Goal: Task Accomplishment & Management: Manage account settings

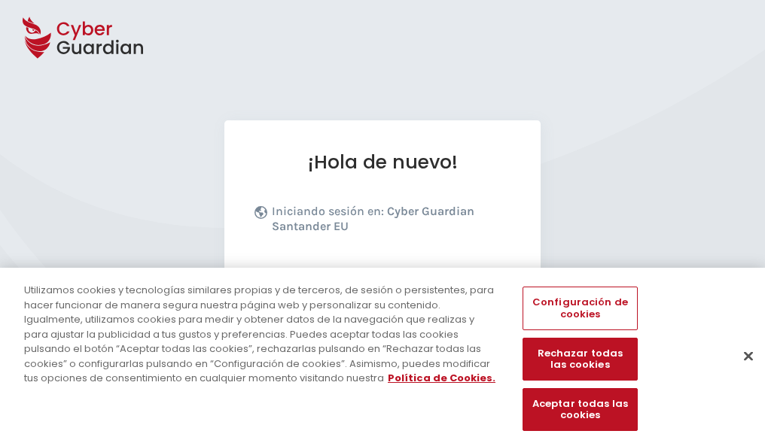
scroll to position [184, 0]
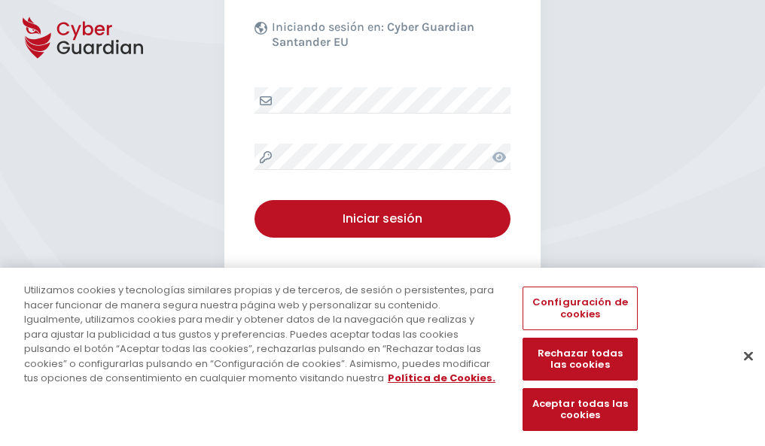
click at [741, 372] on button "Cerrar" at bounding box center [748, 355] width 33 height 33
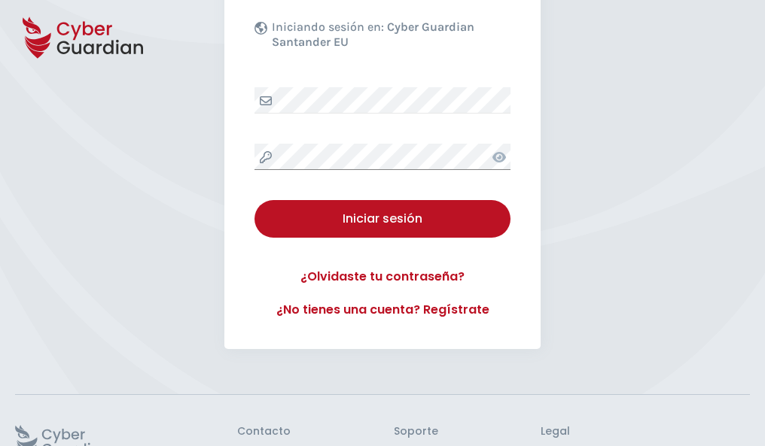
scroll to position [293, 0]
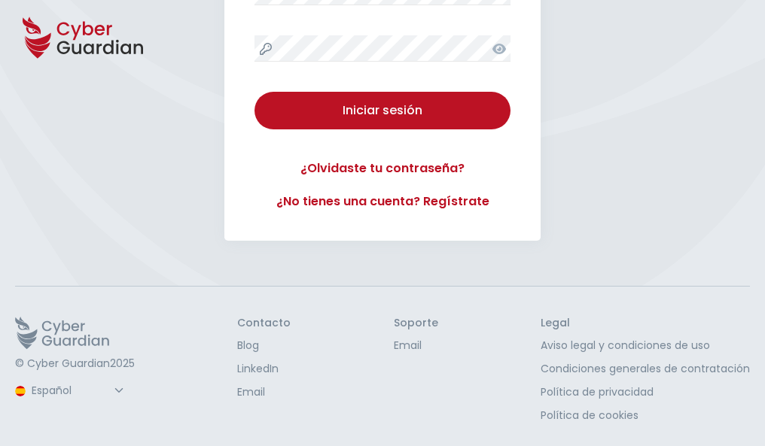
click at [254, 92] on button "Iniciar sesión" at bounding box center [382, 111] width 256 height 38
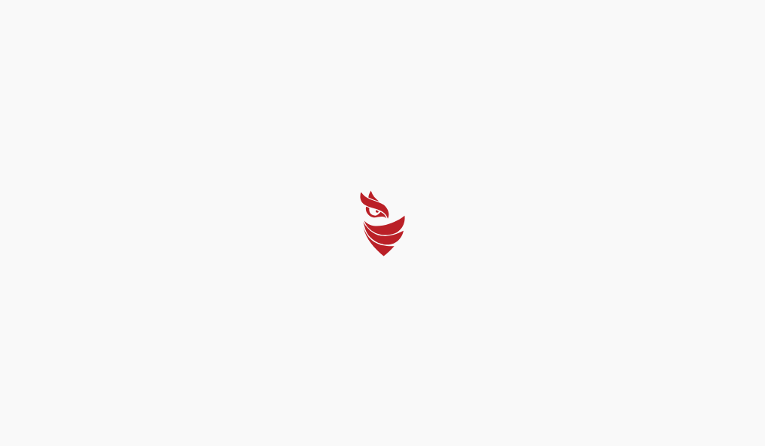
scroll to position [0, 0]
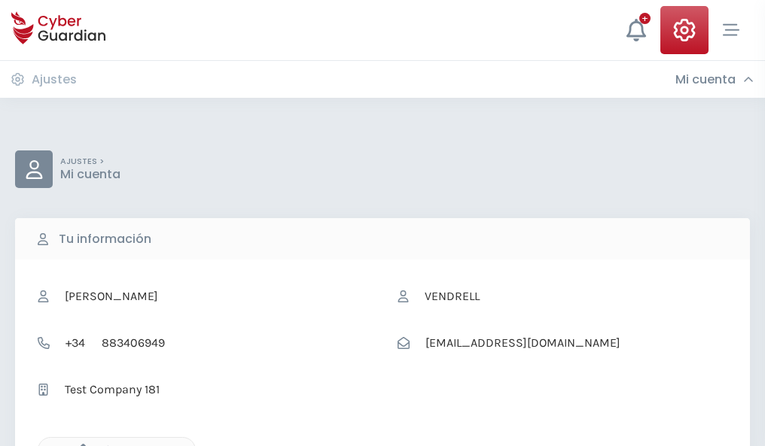
click at [79, 445] on icon "button" at bounding box center [79, 450] width 13 height 13
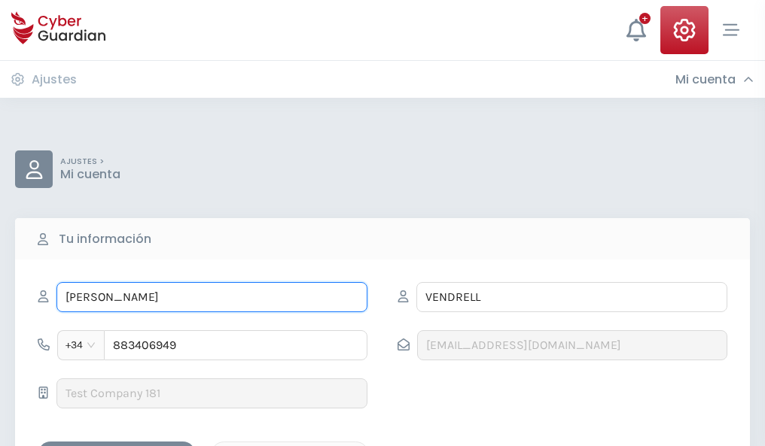
click at [211, 297] on input "LEONOR" at bounding box center [211, 297] width 311 height 30
type input "L"
type input "Caridad"
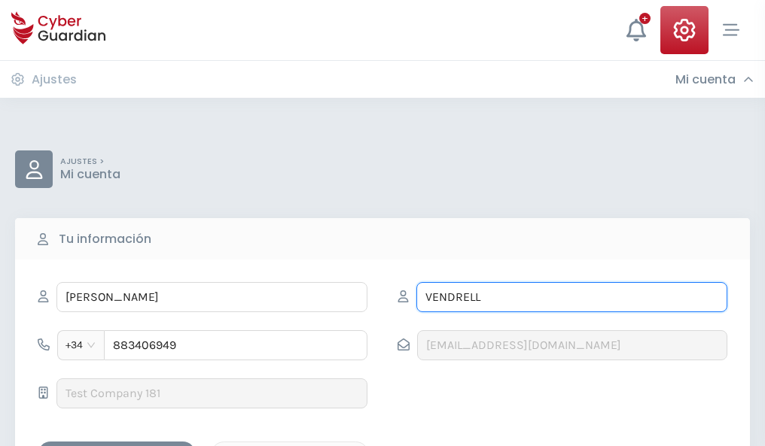
click at [571, 297] on input "VENDRELL" at bounding box center [571, 297] width 311 height 30
type input "V"
type input "Gomez"
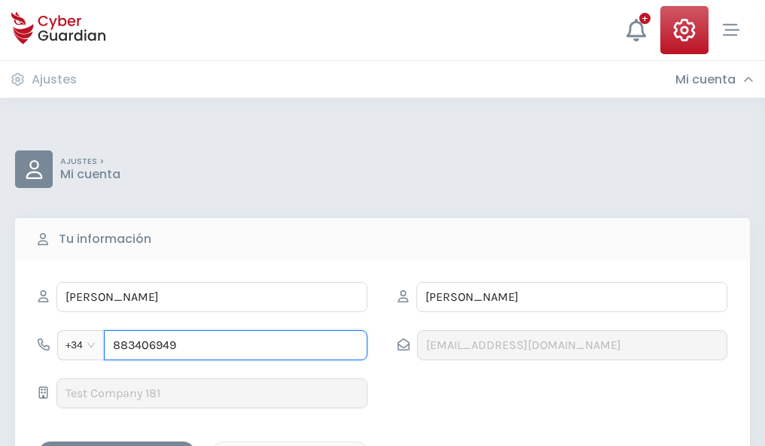
click at [236, 345] on input "883406949" at bounding box center [235, 345] width 263 height 30
type input "8"
type input "926639461"
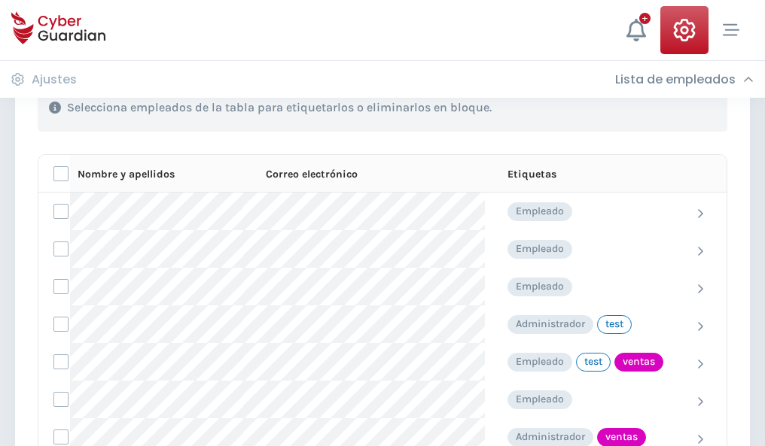
scroll to position [682, 0]
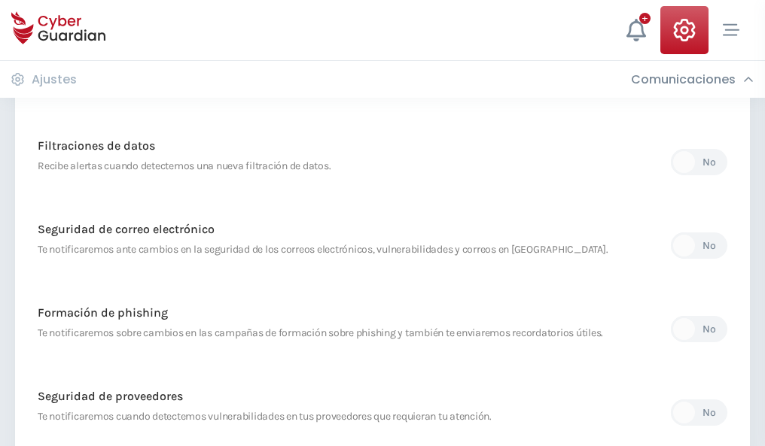
scroll to position [793, 0]
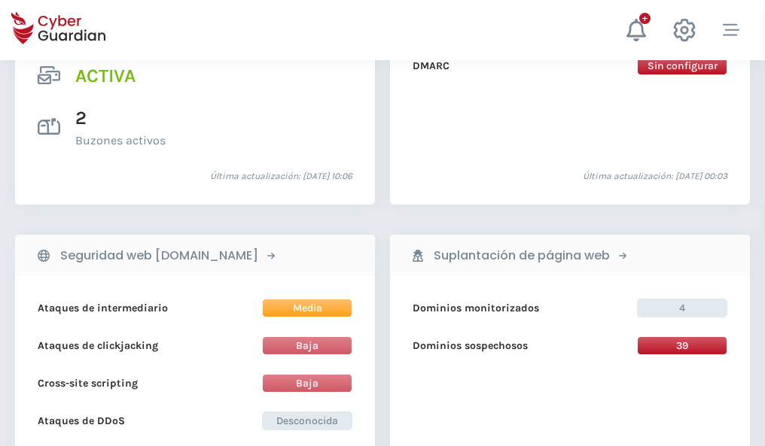
scroll to position [1529, 0]
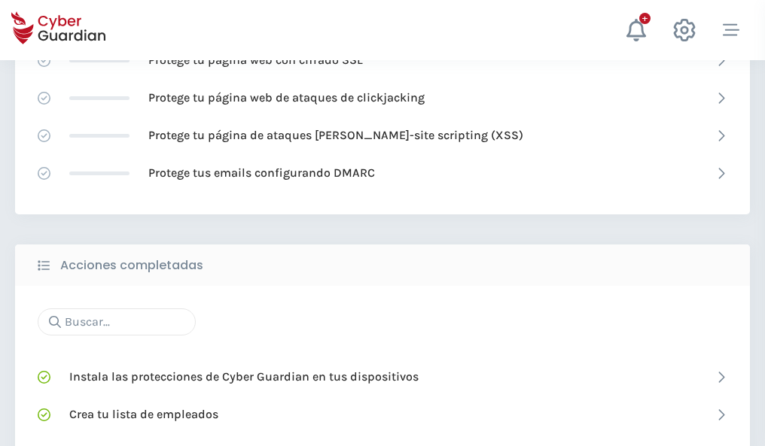
scroll to position [1002, 0]
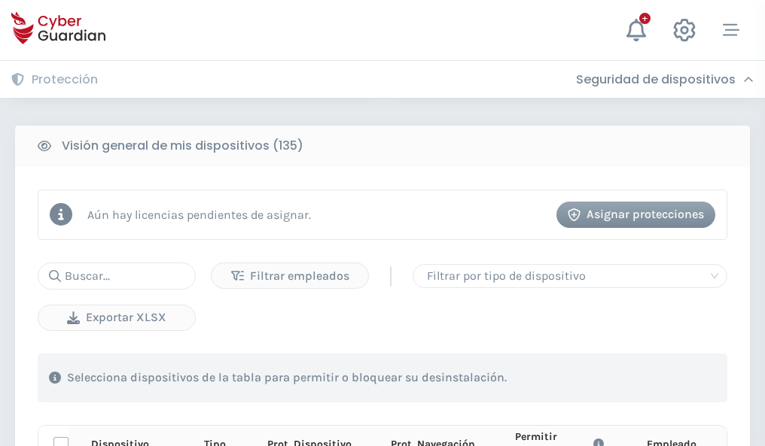
scroll to position [1330, 0]
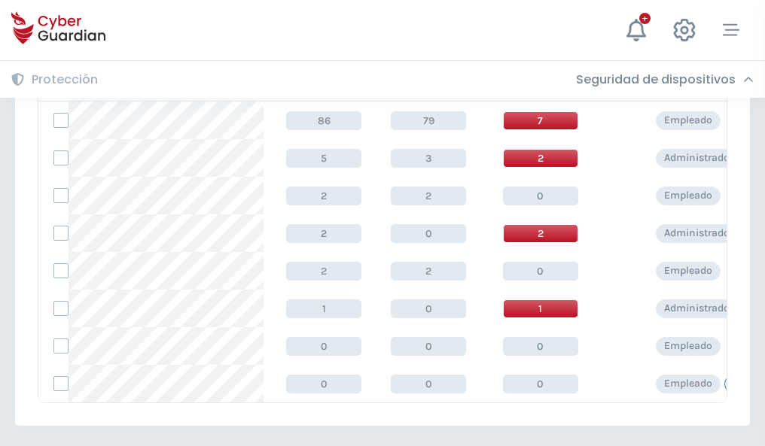
scroll to position [698, 0]
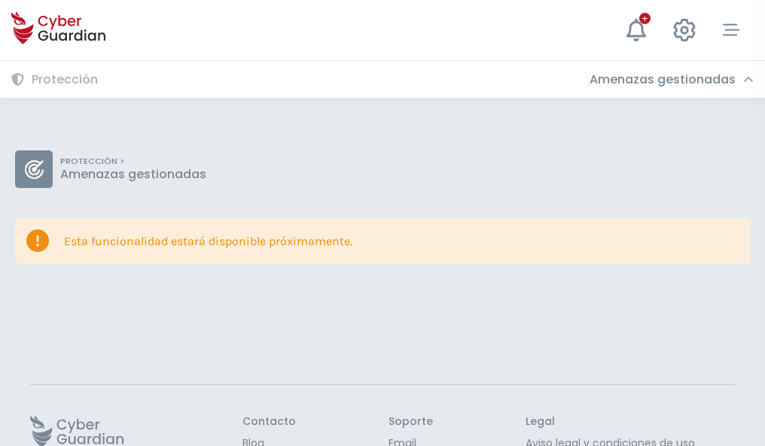
scroll to position [98, 0]
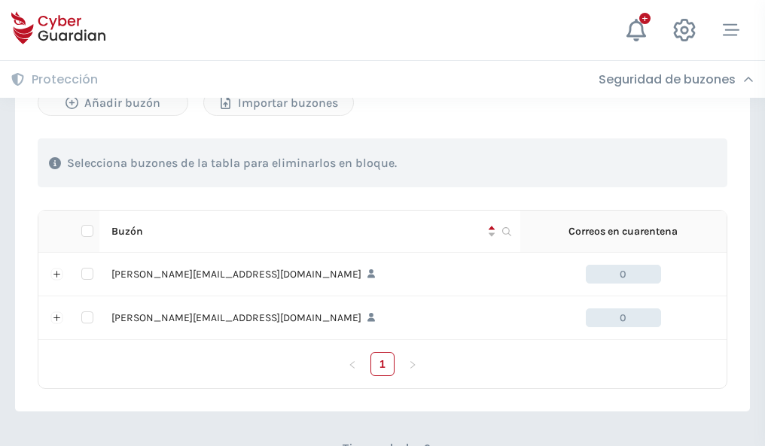
scroll to position [654, 0]
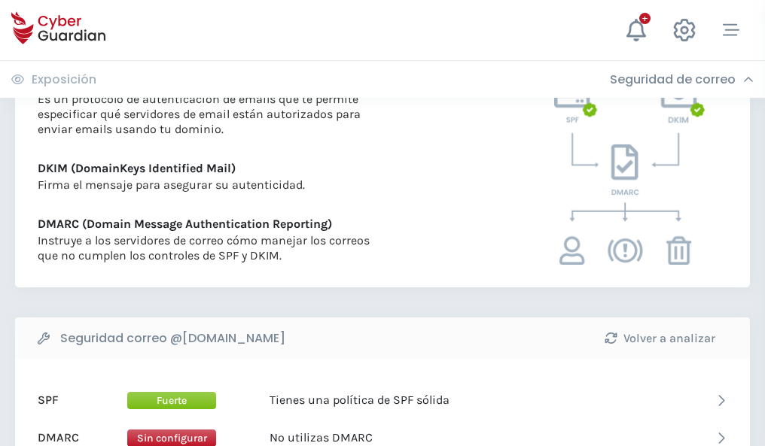
scroll to position [812, 0]
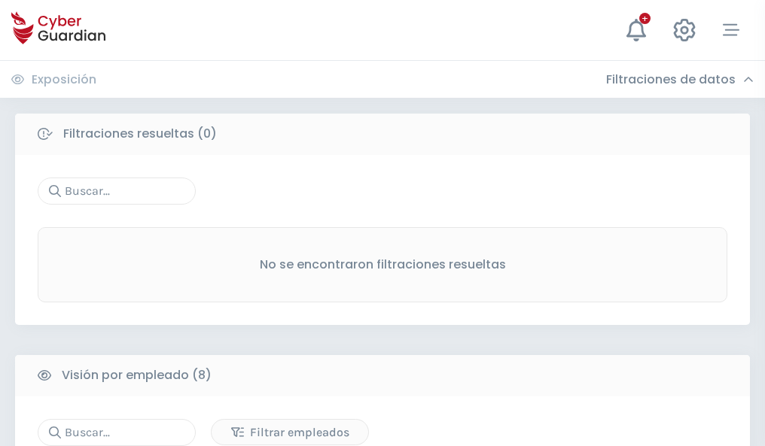
scroll to position [1282, 0]
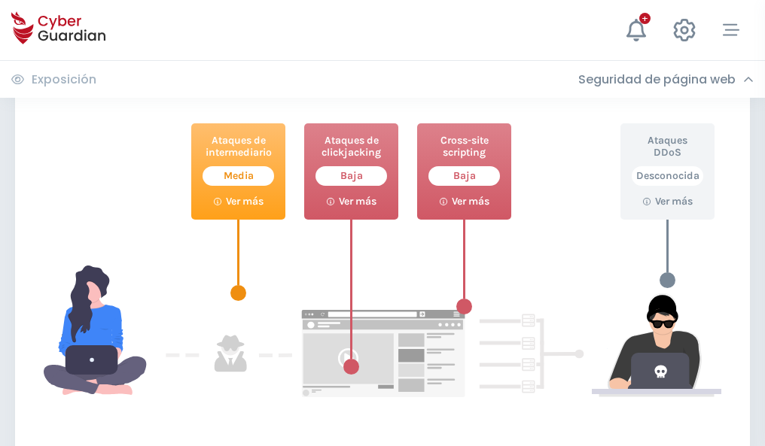
scroll to position [820, 0]
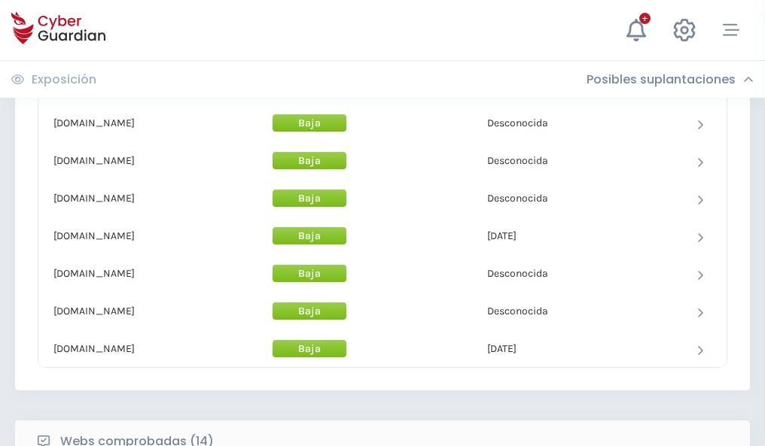
scroll to position [1468, 0]
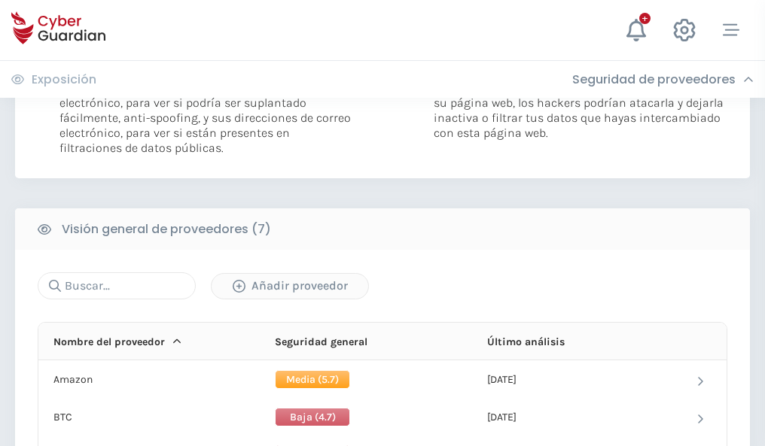
scroll to position [1008, 0]
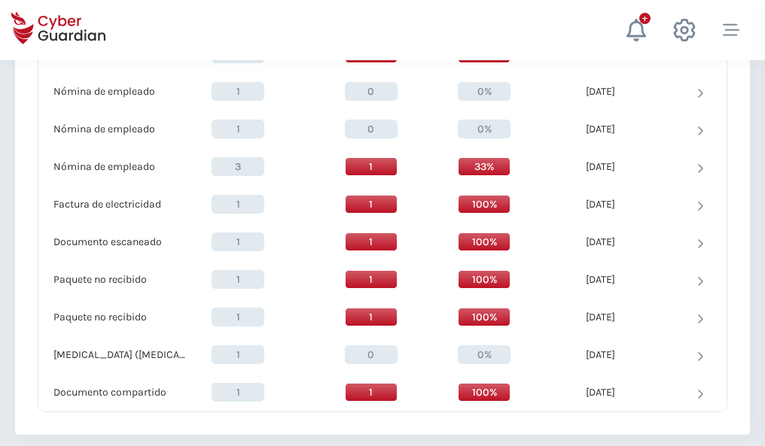
scroll to position [1560, 0]
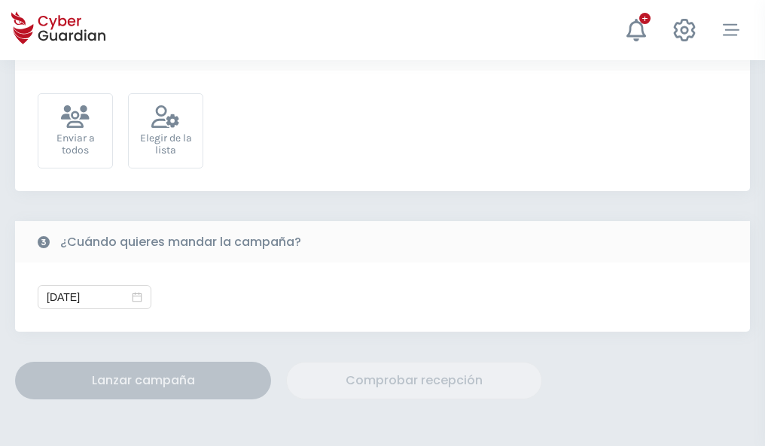
scroll to position [551, 0]
